Goal: Information Seeking & Learning: Learn about a topic

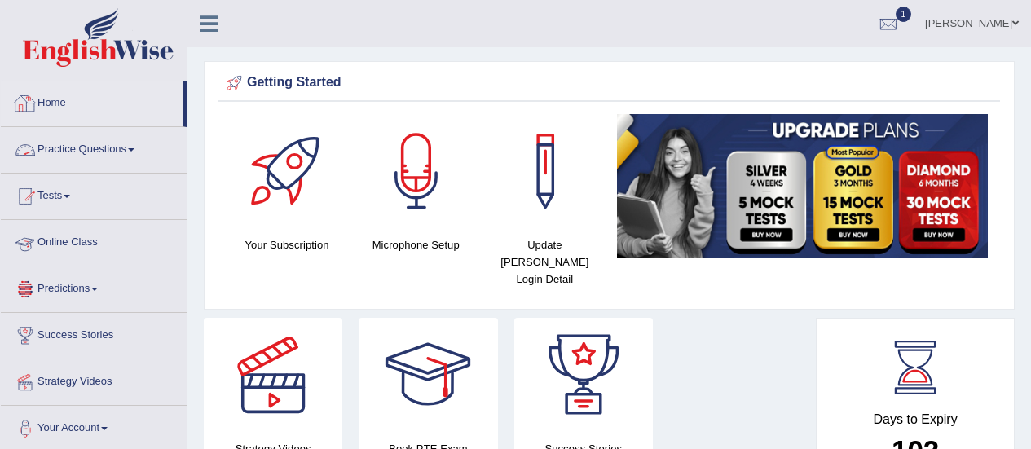
drag, startPoint x: 0, startPoint y: 0, endPoint x: 92, endPoint y: 143, distance: 169.7
click at [92, 143] on link "Practice Questions" at bounding box center [94, 147] width 186 height 41
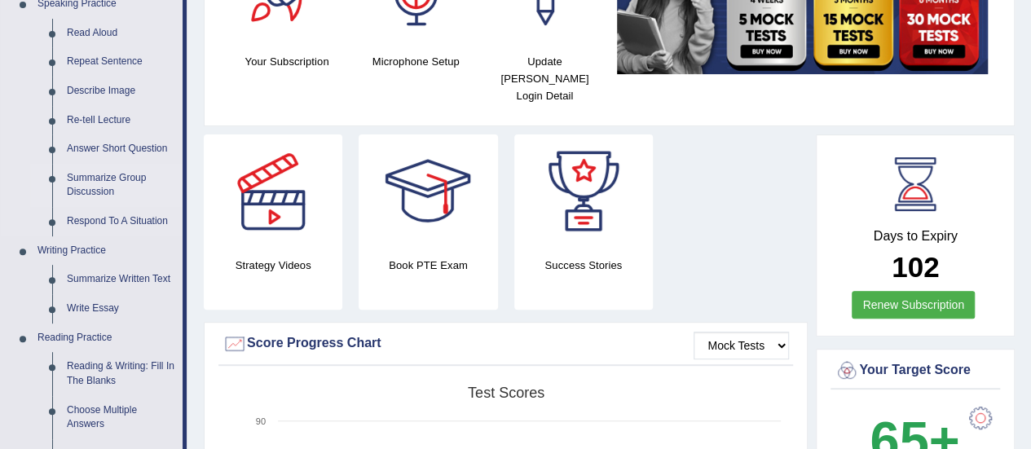
scroll to position [163, 0]
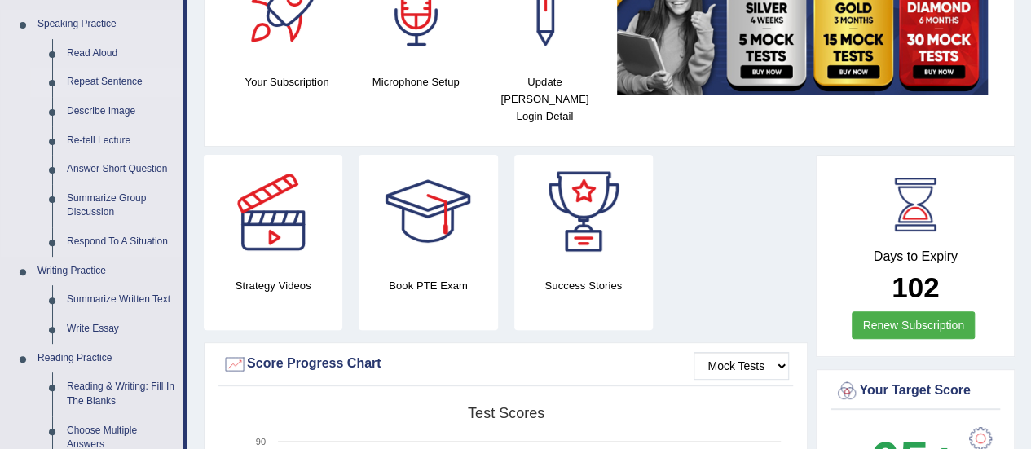
click at [121, 82] on link "Repeat Sentence" at bounding box center [120, 82] width 123 height 29
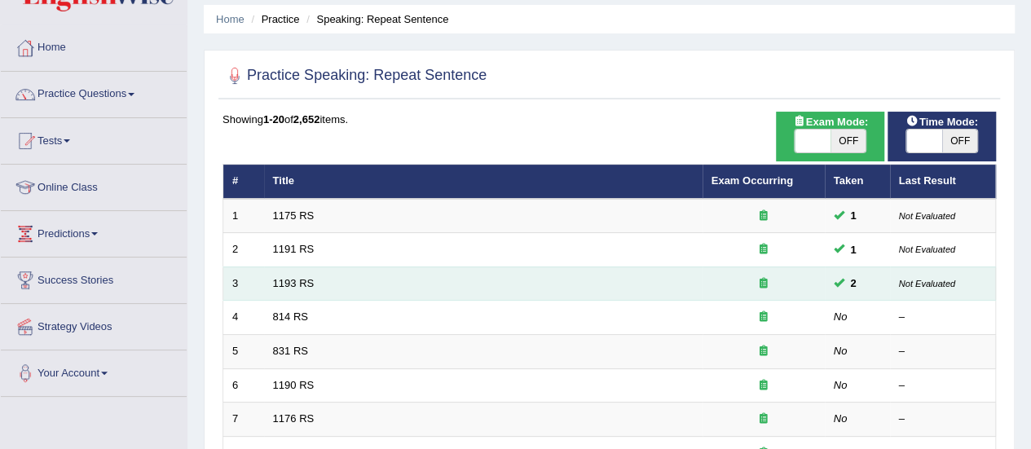
scroll to position [81, 0]
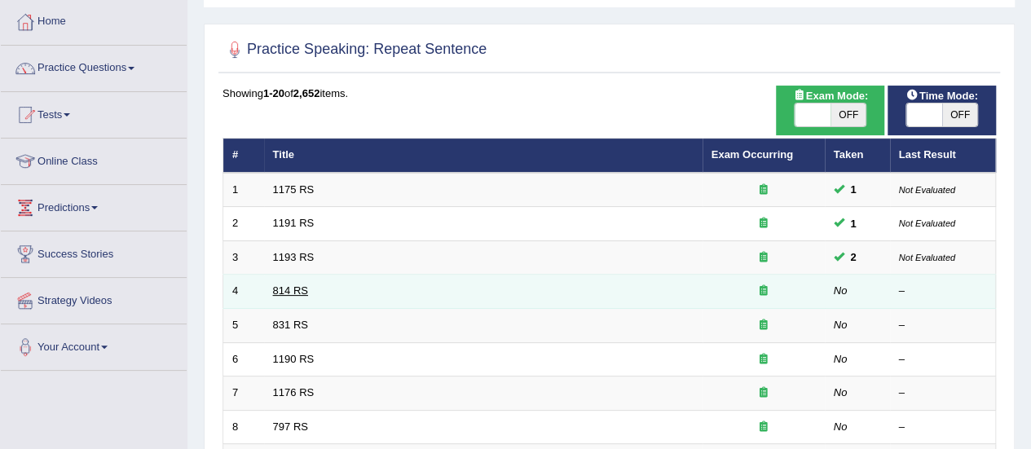
click at [283, 291] on link "814 RS" at bounding box center [290, 290] width 35 height 12
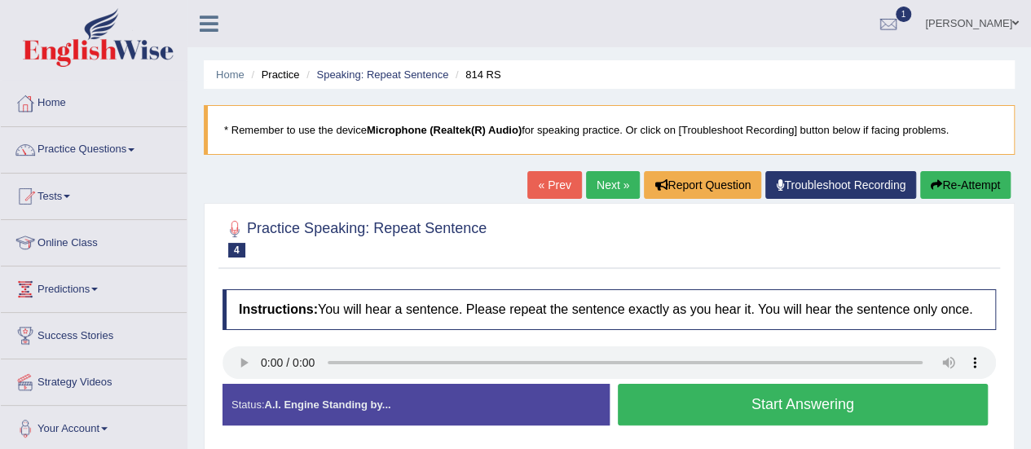
click at [740, 404] on button "Start Answering" at bounding box center [803, 405] width 371 height 42
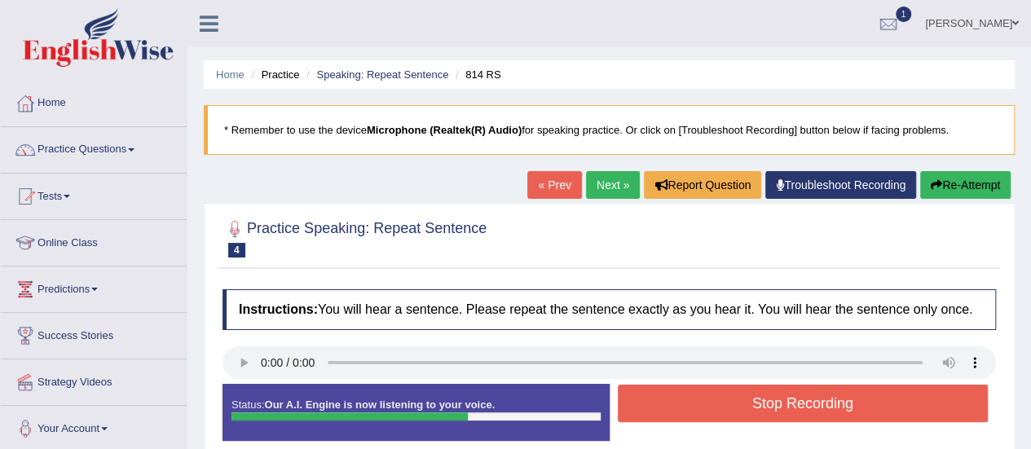
click at [736, 399] on button "Stop Recording" at bounding box center [803, 403] width 371 height 37
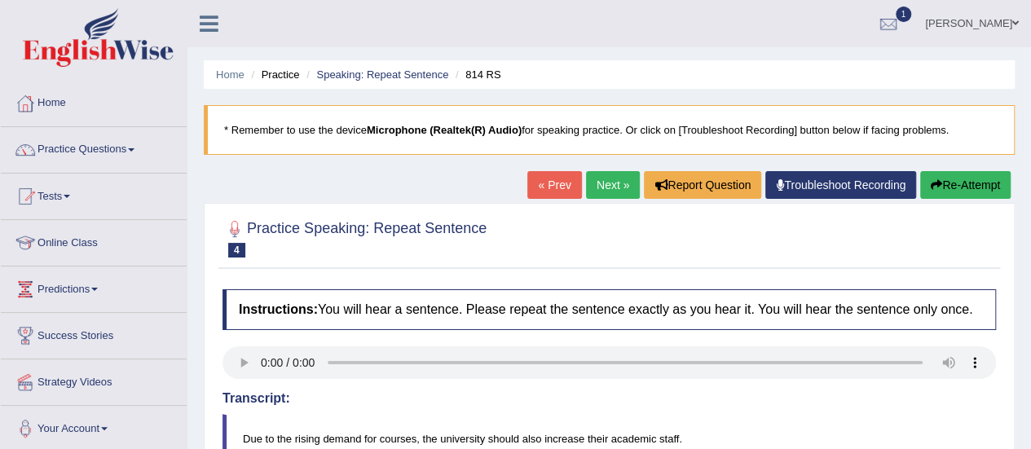
click at [596, 186] on link "Next »" at bounding box center [613, 185] width 54 height 28
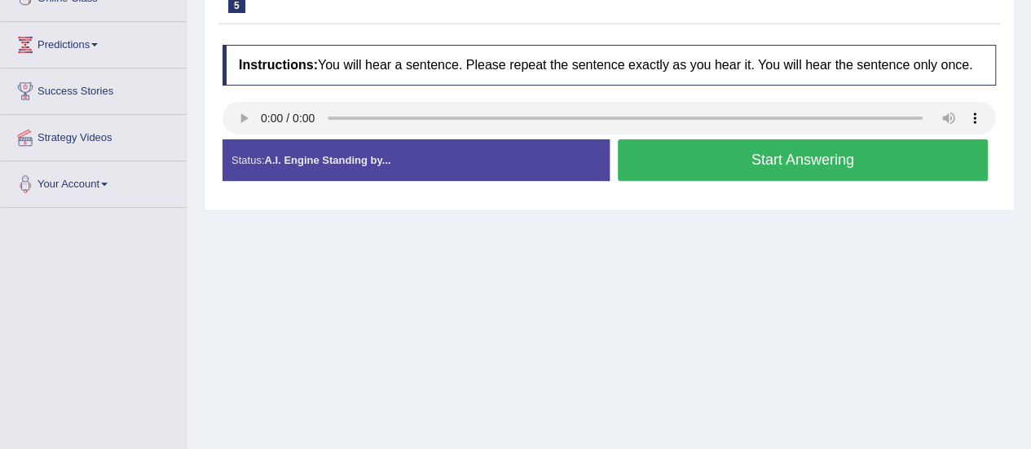
click at [684, 156] on button "Start Answering" at bounding box center [803, 160] width 371 height 42
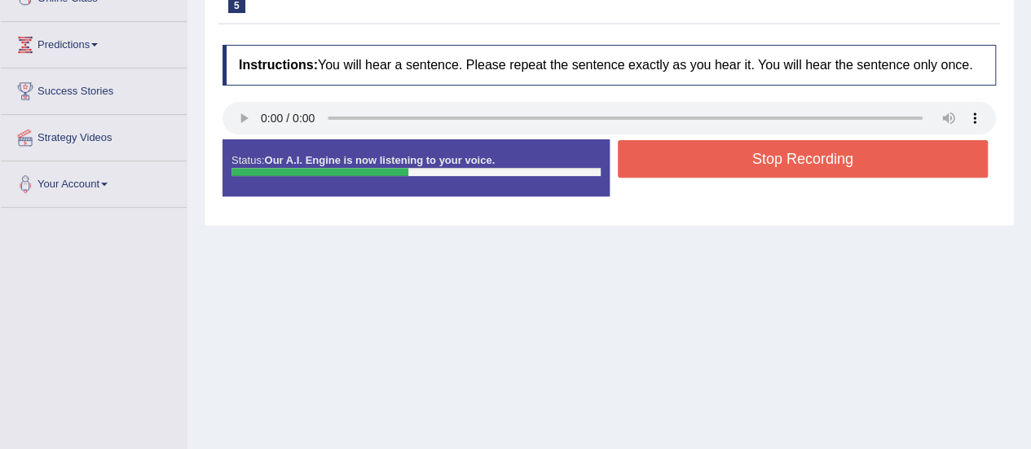
click at [701, 160] on button "Stop Recording" at bounding box center [803, 158] width 371 height 37
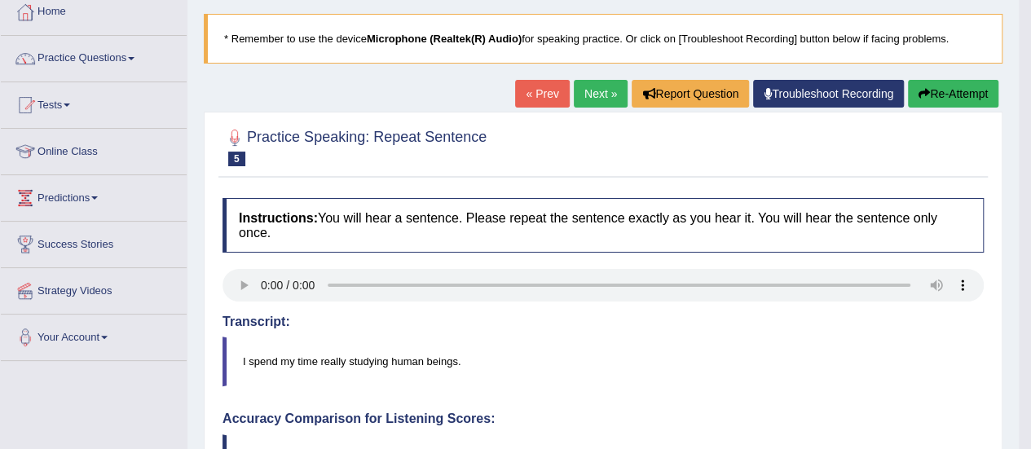
scroll to position [81, 0]
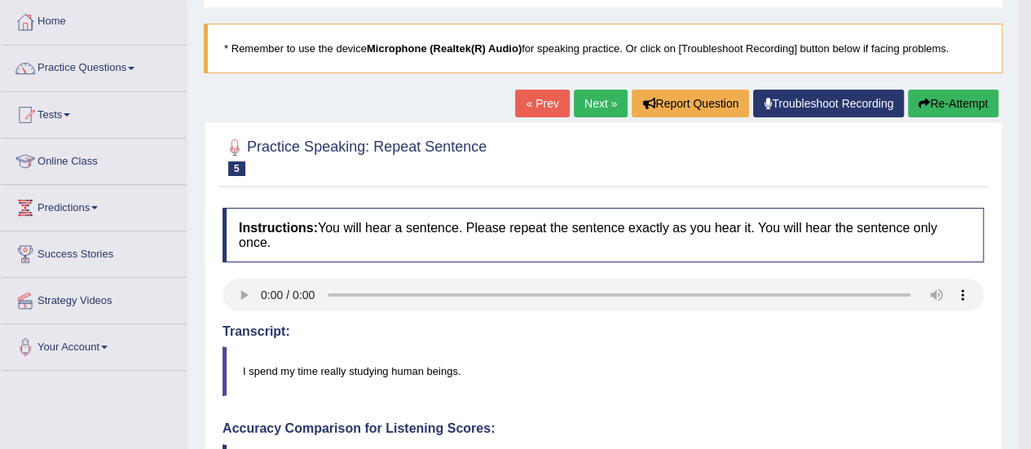
click at [591, 99] on link "Next »" at bounding box center [601, 104] width 54 height 28
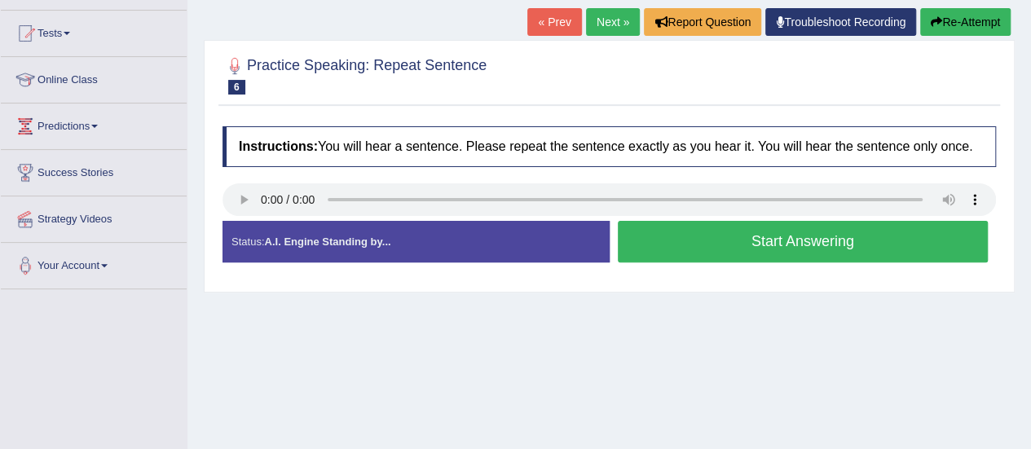
scroll to position [163, 0]
click at [621, 19] on link "Next »" at bounding box center [613, 22] width 54 height 28
click at [690, 236] on button "Start Answering" at bounding box center [803, 242] width 371 height 42
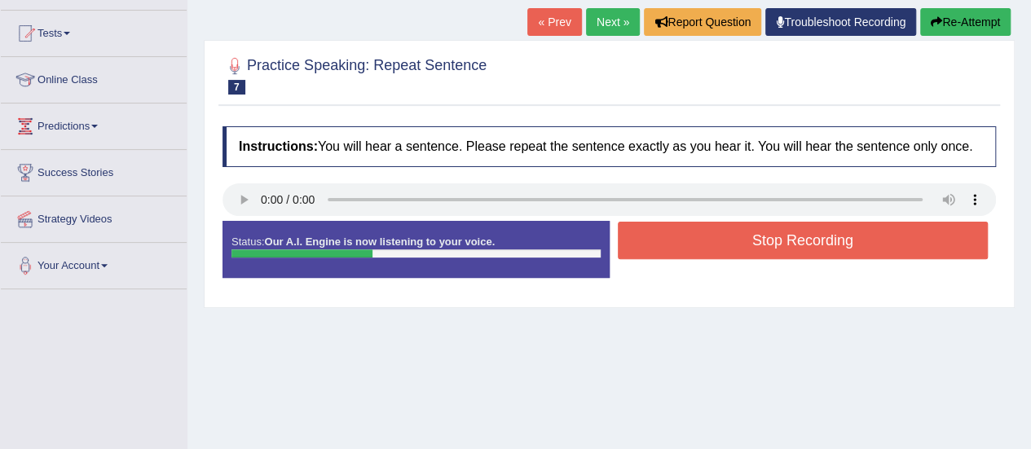
click at [678, 235] on button "Stop Recording" at bounding box center [803, 240] width 371 height 37
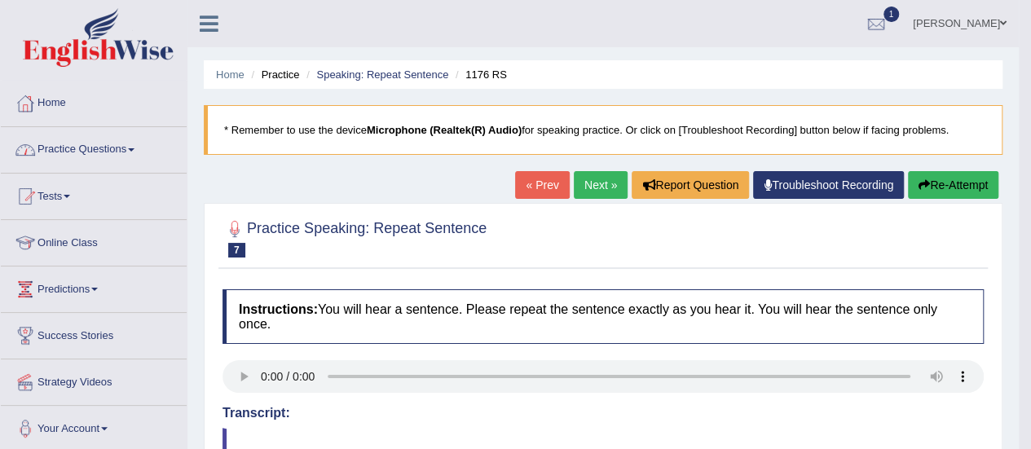
click at [93, 160] on link "Practice Questions" at bounding box center [94, 147] width 186 height 41
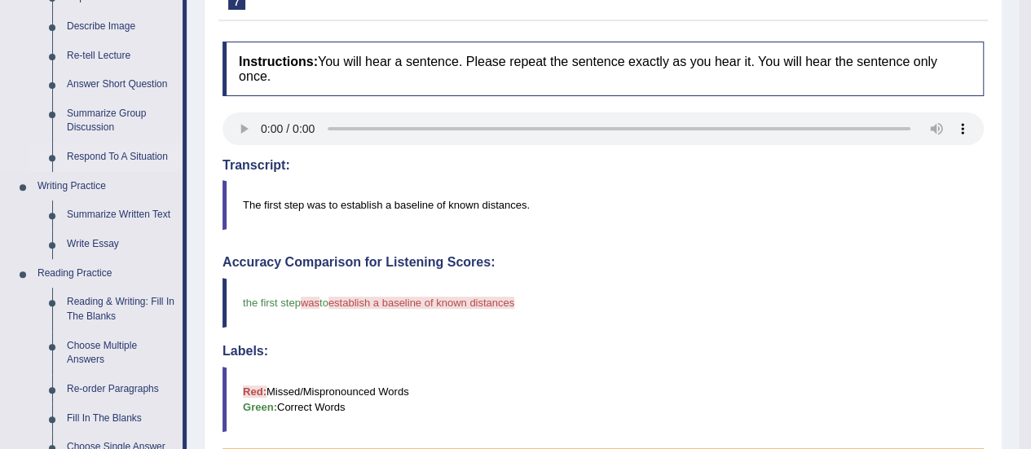
scroll to position [244, 0]
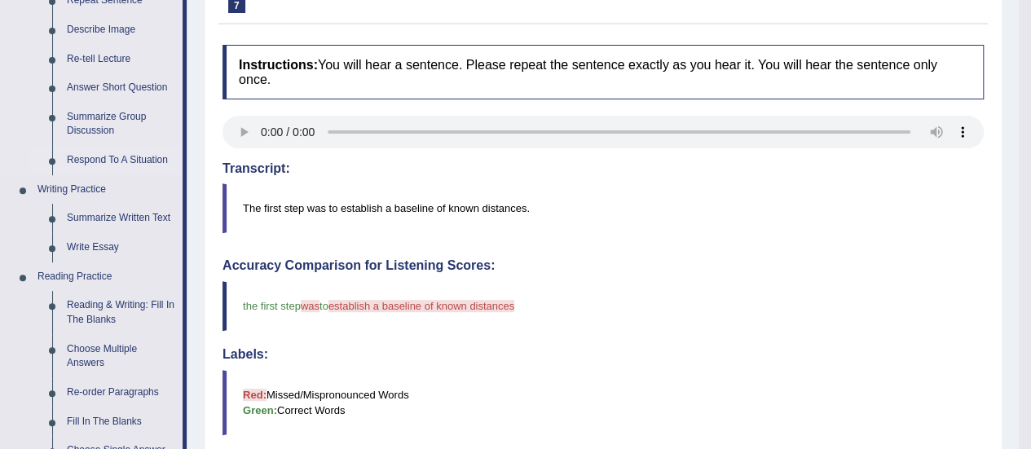
click at [136, 160] on link "Respond To A Situation" at bounding box center [120, 160] width 123 height 29
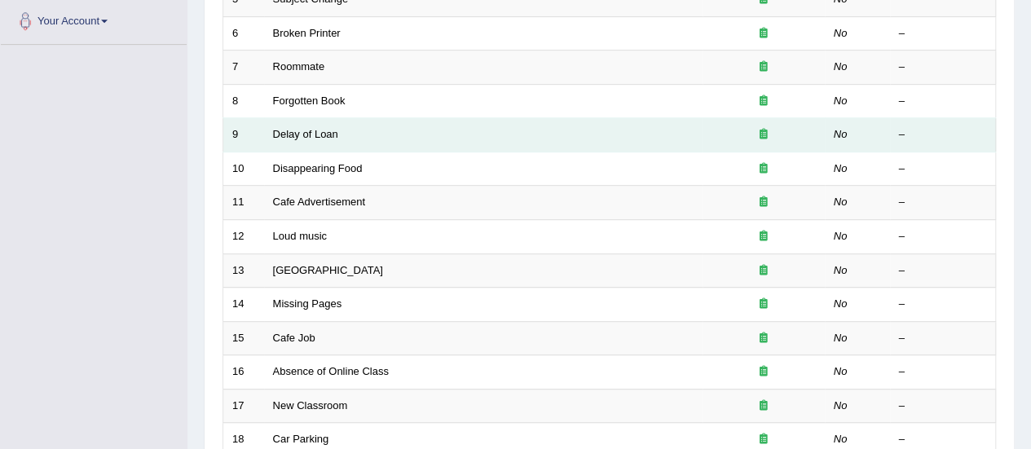
click at [321, 120] on td "Delay of Loan" at bounding box center [483, 135] width 438 height 34
click at [319, 131] on link "Delay of Loan" at bounding box center [305, 134] width 65 height 12
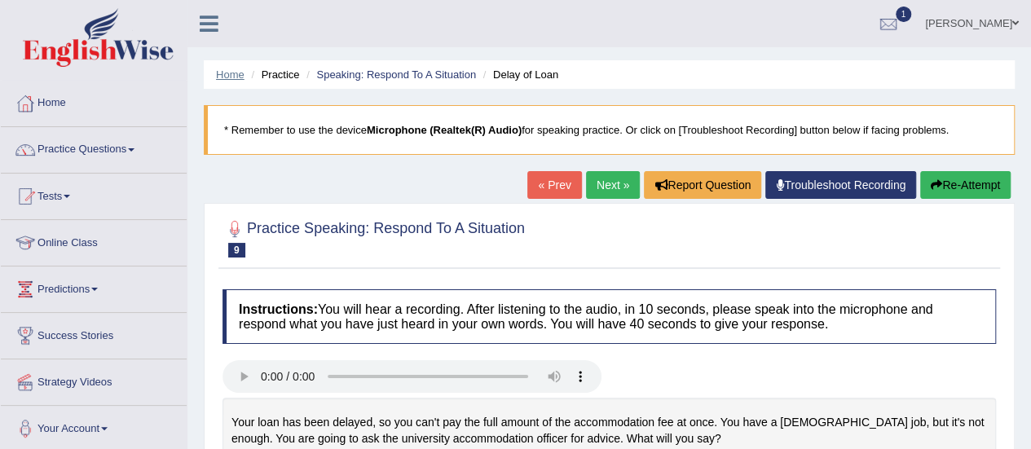
click at [241, 73] on link "Home" at bounding box center [230, 74] width 29 height 12
